Goal: Task Accomplishment & Management: Manage account settings

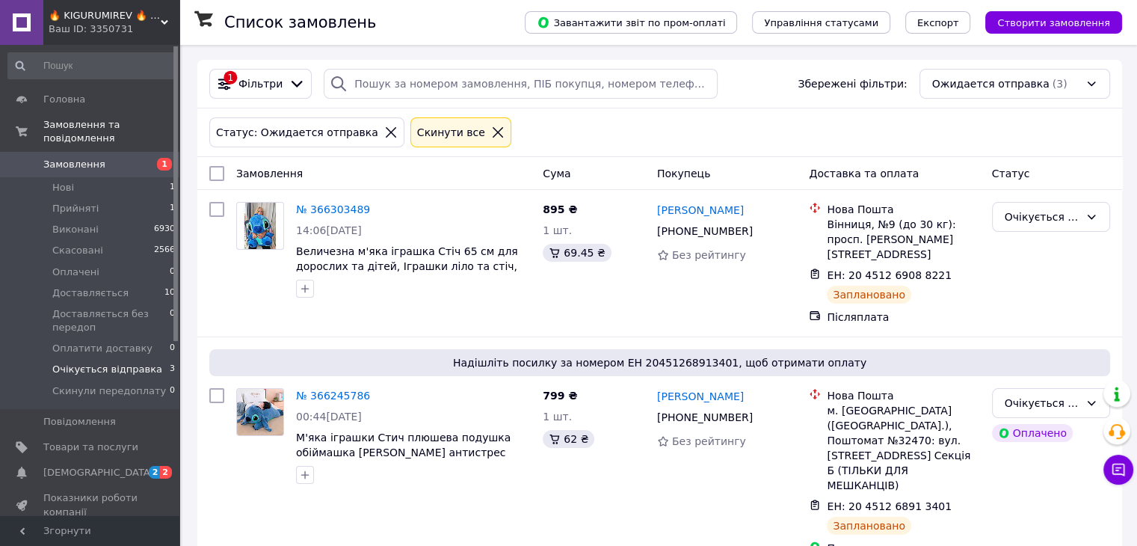
click at [493, 136] on icon at bounding box center [498, 132] width 10 height 10
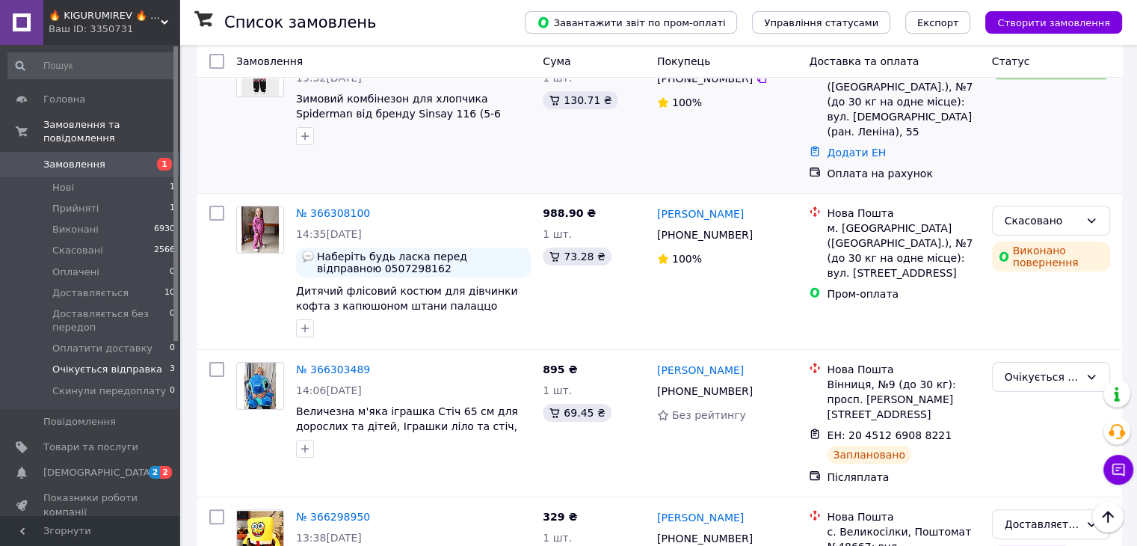
scroll to position [374, 0]
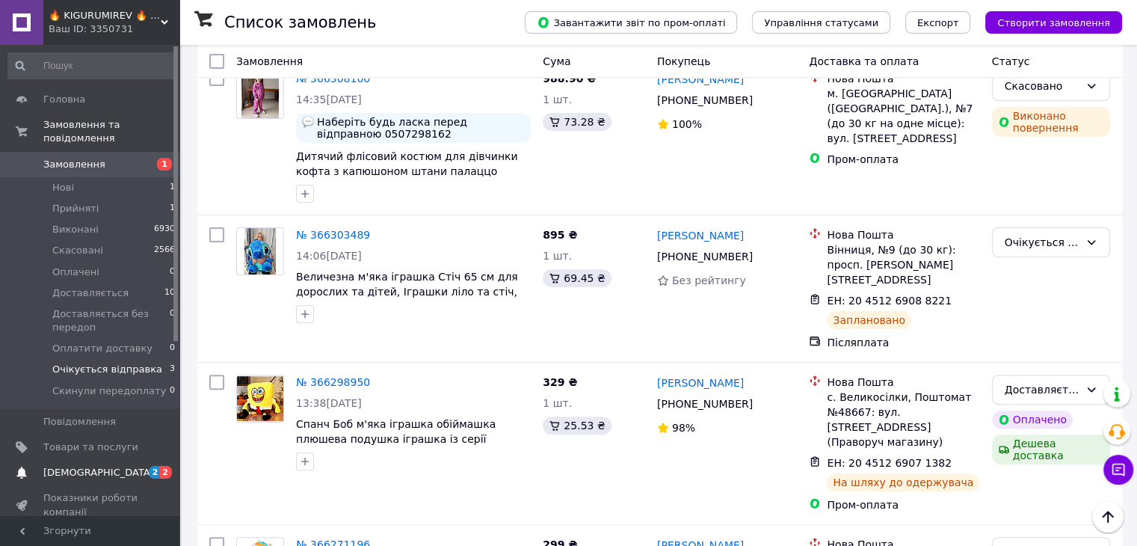
click at [97, 466] on span "[DEMOGRAPHIC_DATA]" at bounding box center [90, 472] width 95 height 13
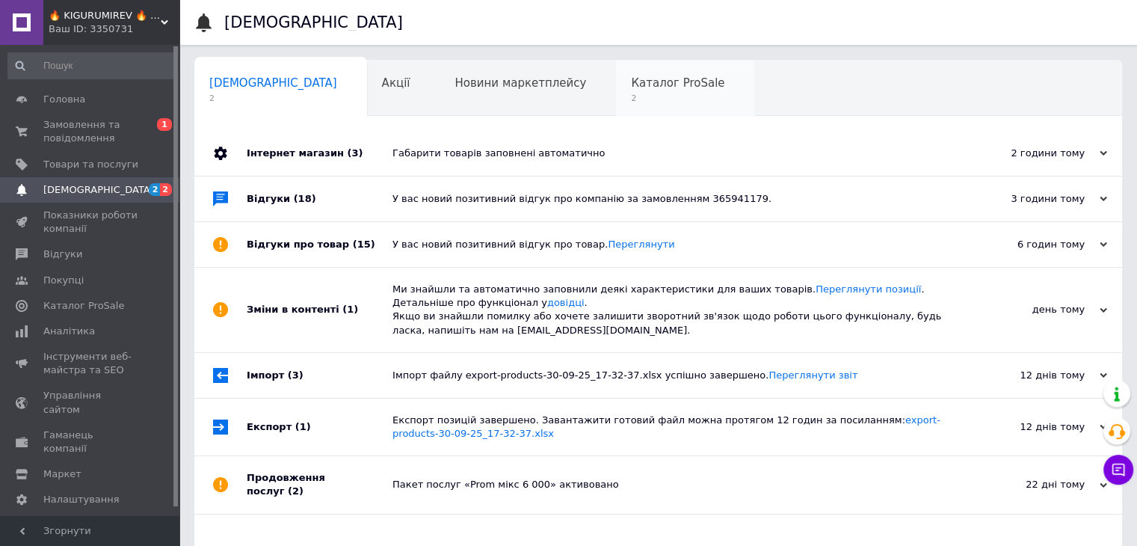
click at [631, 87] on span "Каталог ProSale" at bounding box center [677, 82] width 93 height 13
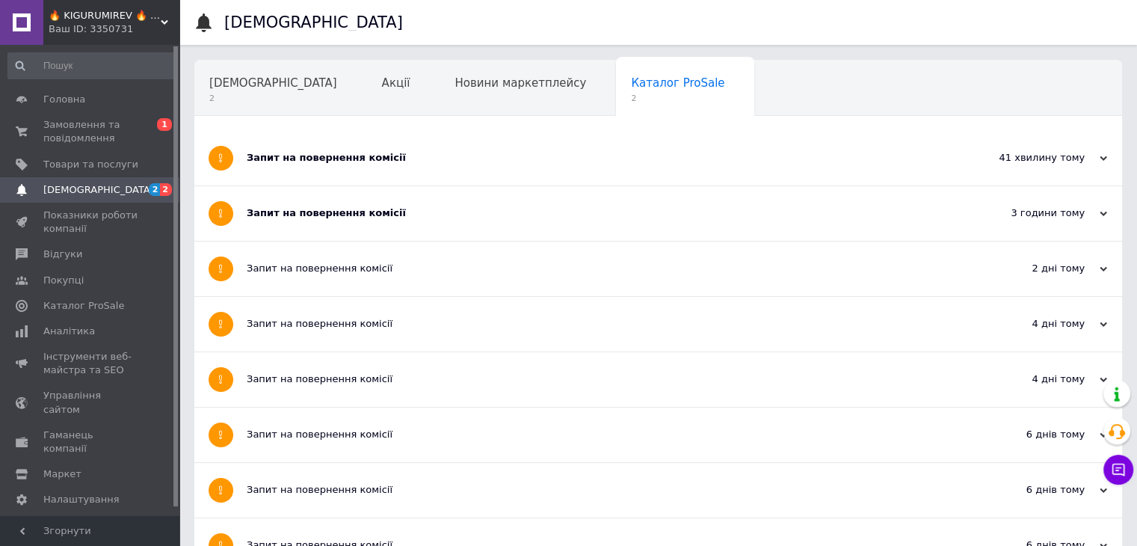
click at [336, 209] on div "Запит на повернення комісії" at bounding box center [602, 212] width 711 height 13
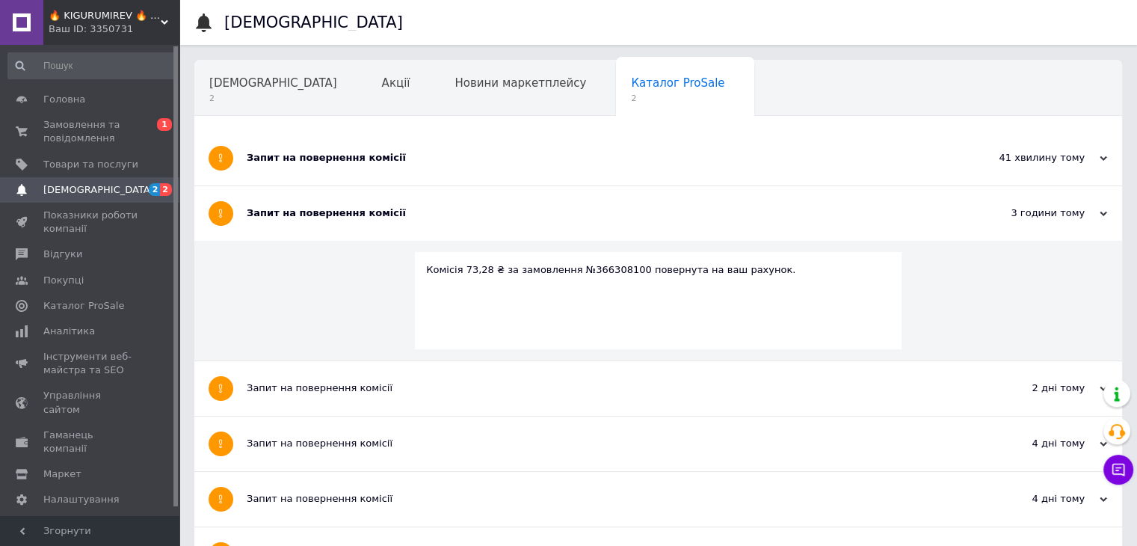
click at [336, 209] on div "Запит на повернення комісії" at bounding box center [602, 212] width 711 height 13
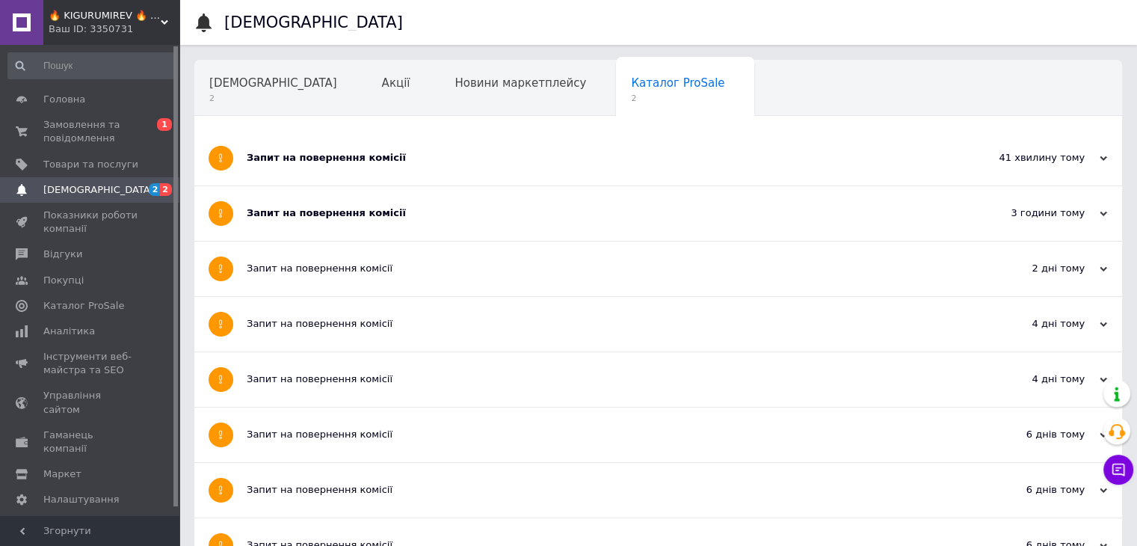
click at [375, 152] on div "Запит на повернення комісії" at bounding box center [602, 157] width 711 height 13
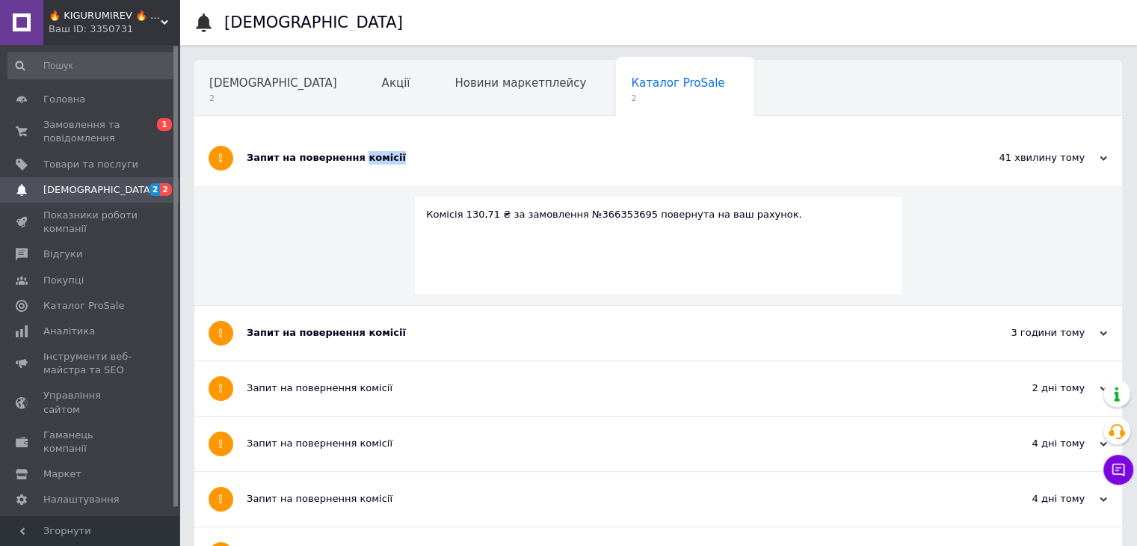
click at [375, 152] on div "Запит на повернення комісії" at bounding box center [602, 157] width 711 height 13
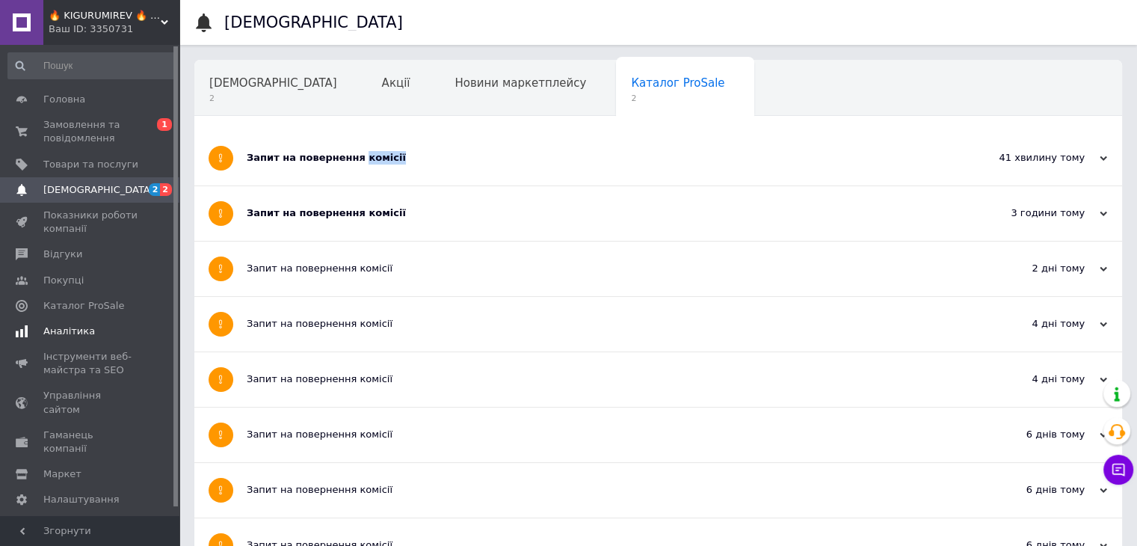
click at [72, 333] on span "Аналітика" at bounding box center [69, 331] width 52 height 13
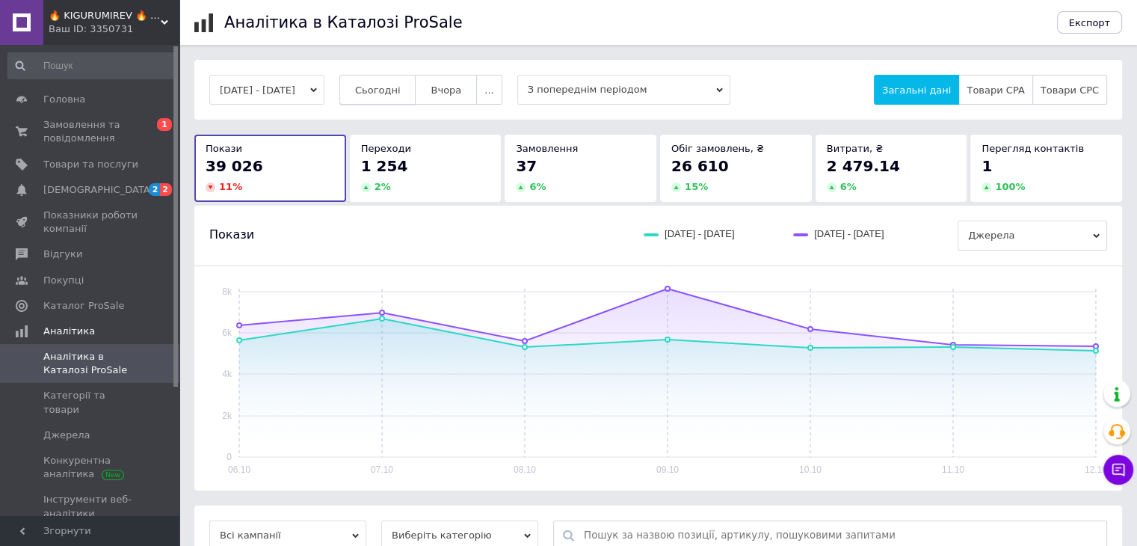
click at [401, 89] on span "Сьогодні" at bounding box center [378, 89] width 46 height 11
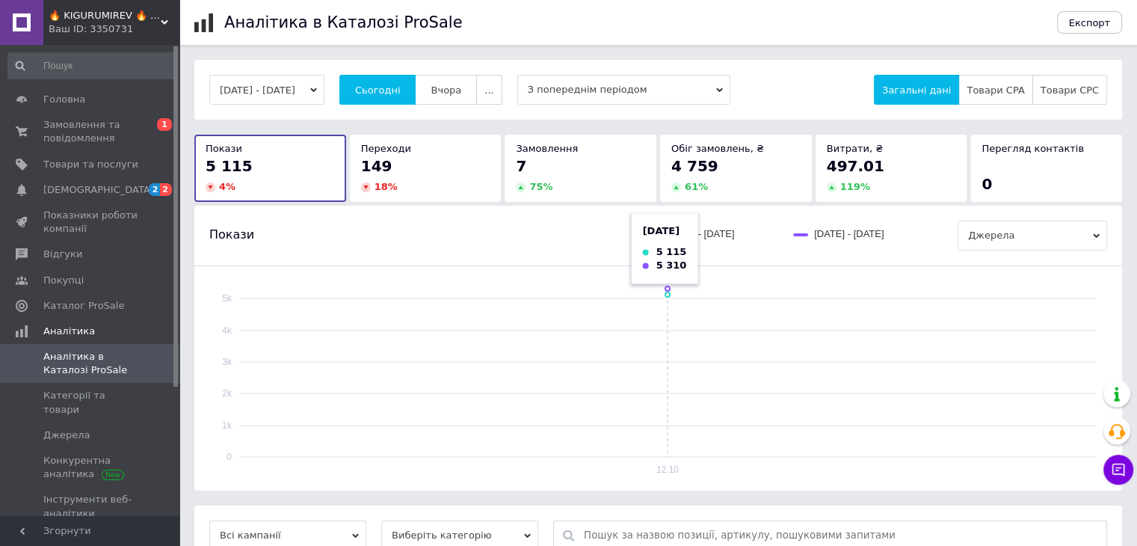
scroll to position [224, 0]
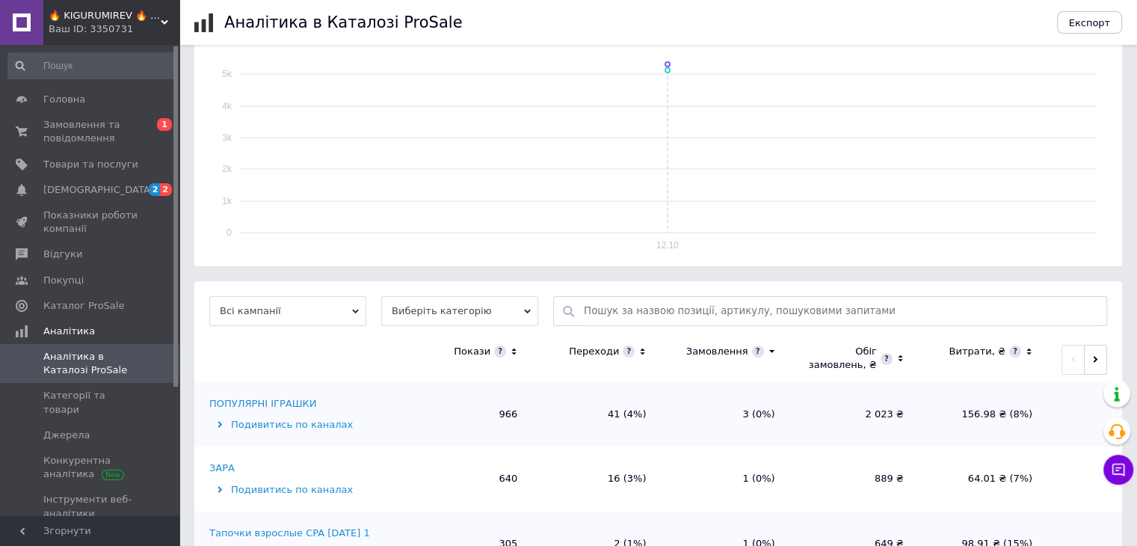
click at [514, 351] on icon at bounding box center [514, 351] width 10 height 13
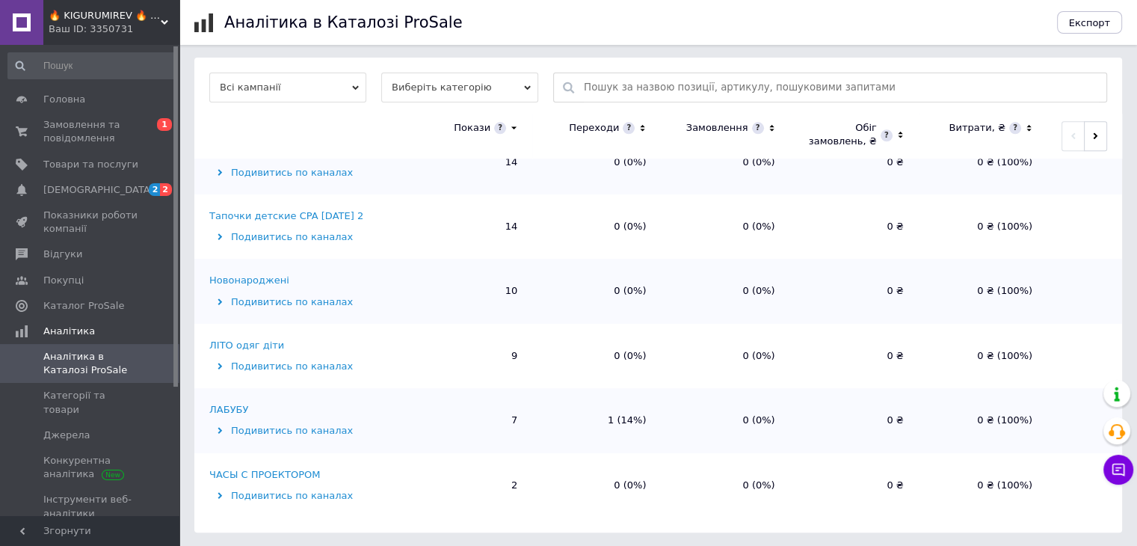
scroll to position [449, 0]
click at [81, 122] on span "Замовлення та повідомлення" at bounding box center [90, 131] width 95 height 27
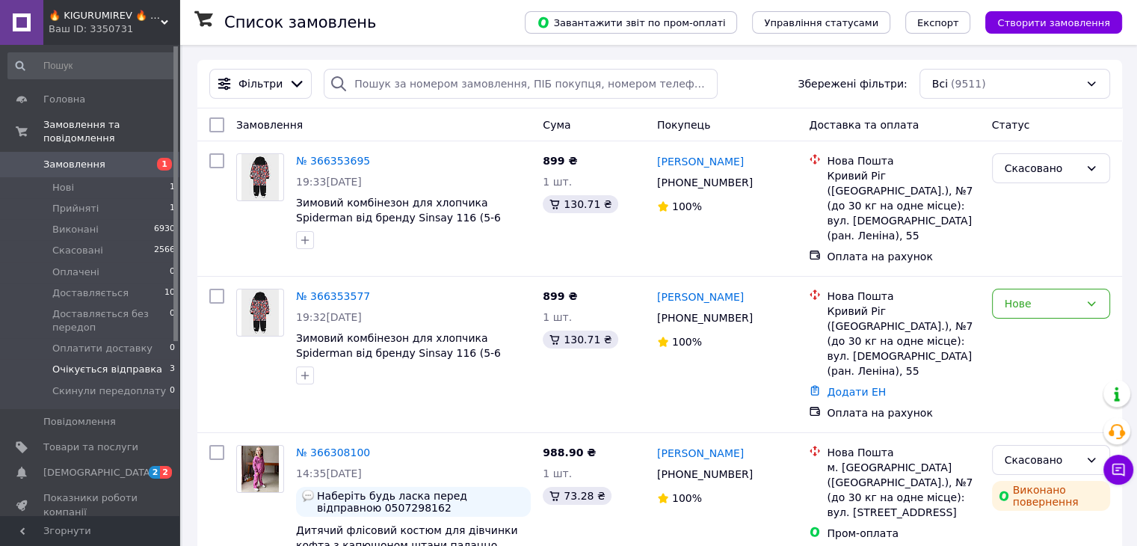
click at [104, 363] on span "Очікується відправка" at bounding box center [107, 369] width 110 height 13
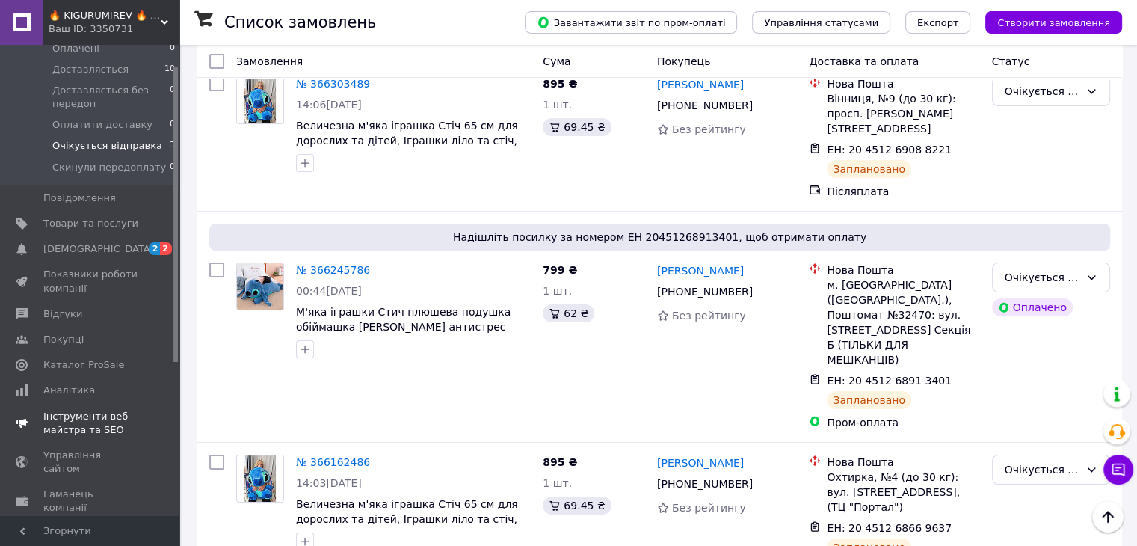
scroll to position [224, 0]
click at [99, 351] on link "Каталог ProSale" at bounding box center [92, 363] width 184 height 25
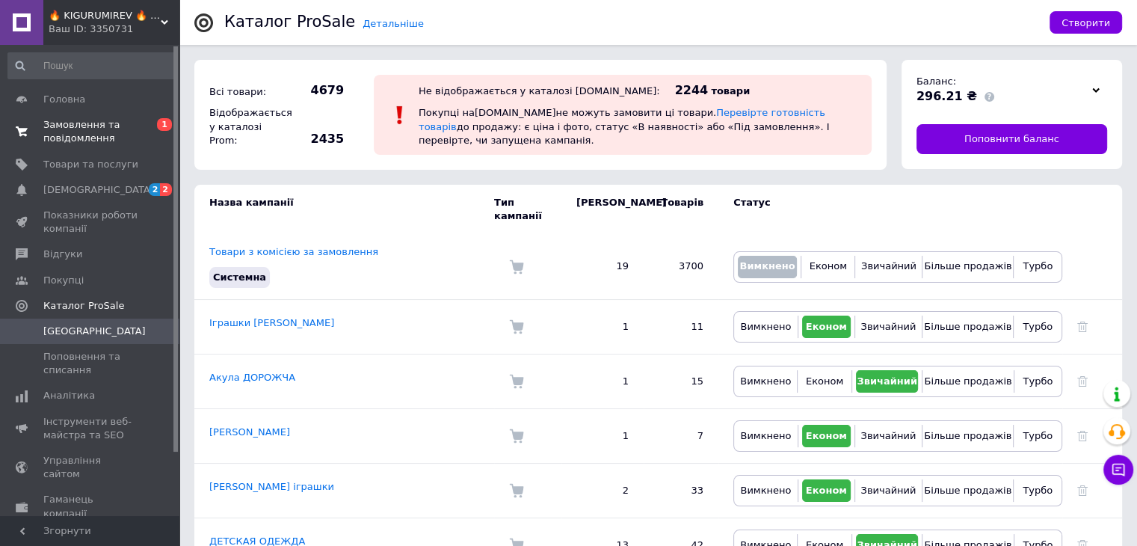
click at [102, 132] on span "Замовлення та повідомлення" at bounding box center [90, 131] width 95 height 27
